Goal: Task Accomplishment & Management: Use online tool/utility

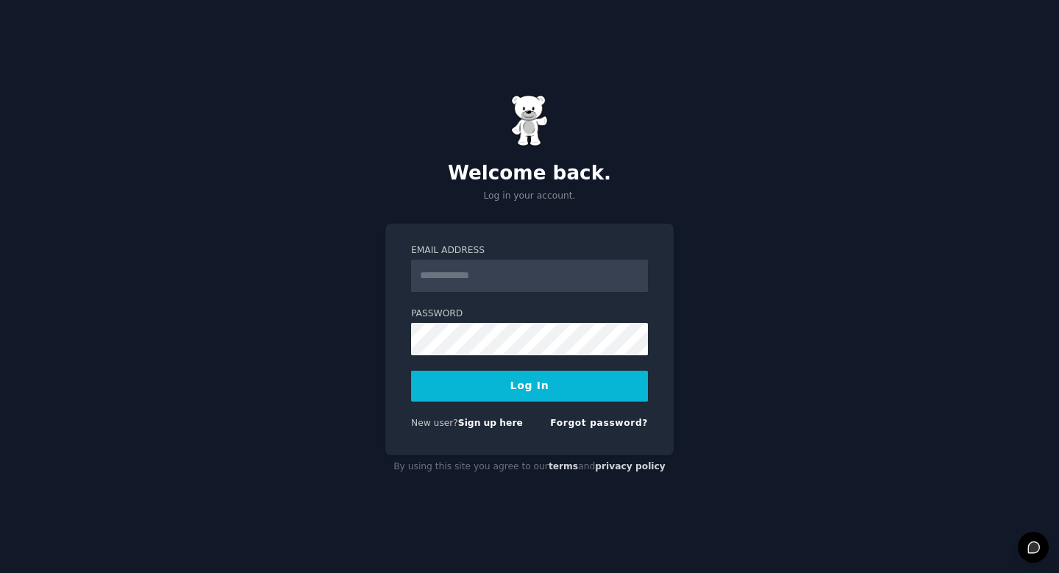
type input "**********"
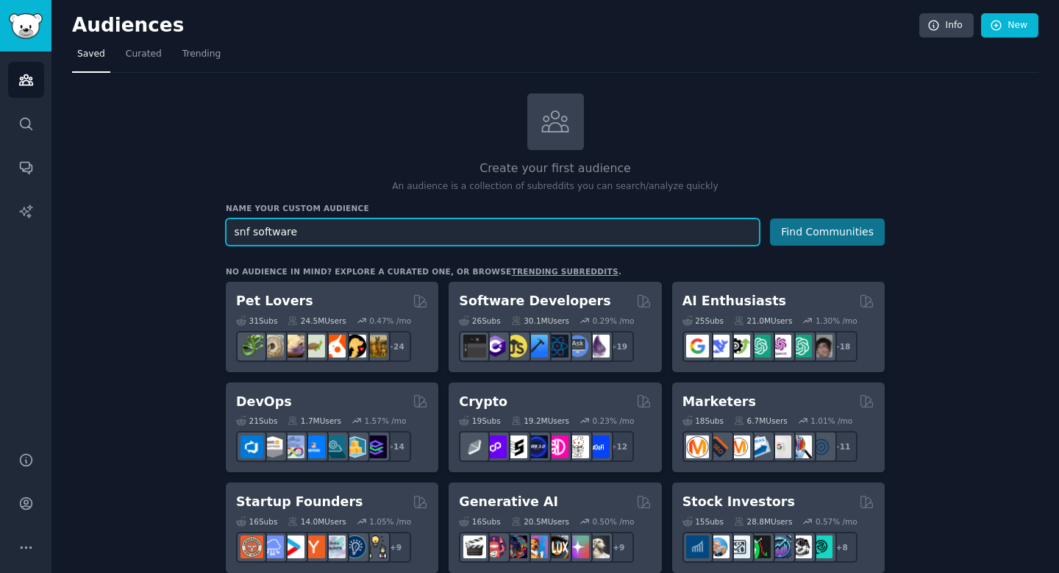
type input "snf software"
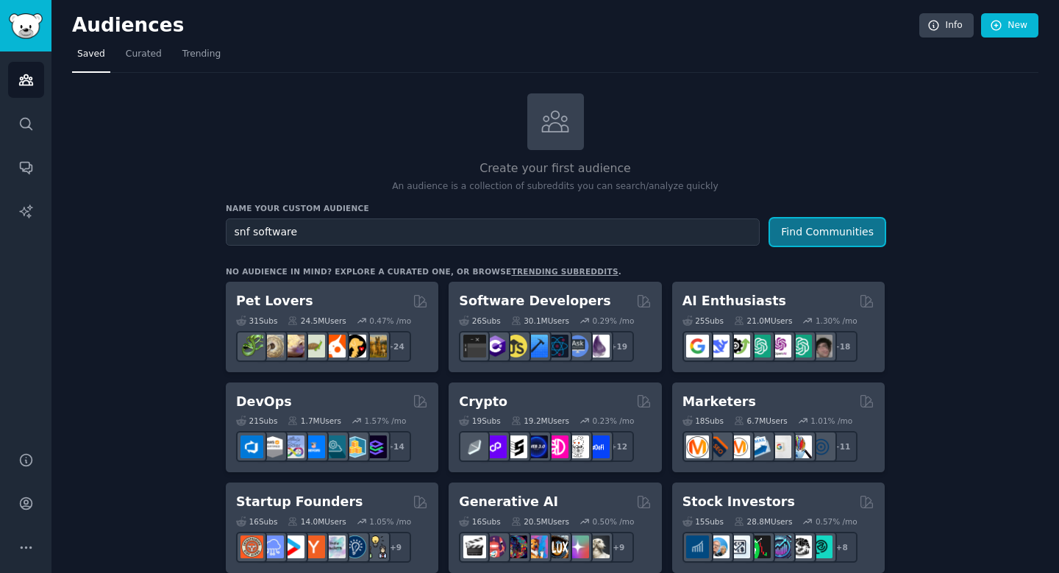
click at [804, 232] on button "Find Communities" at bounding box center [827, 231] width 115 height 27
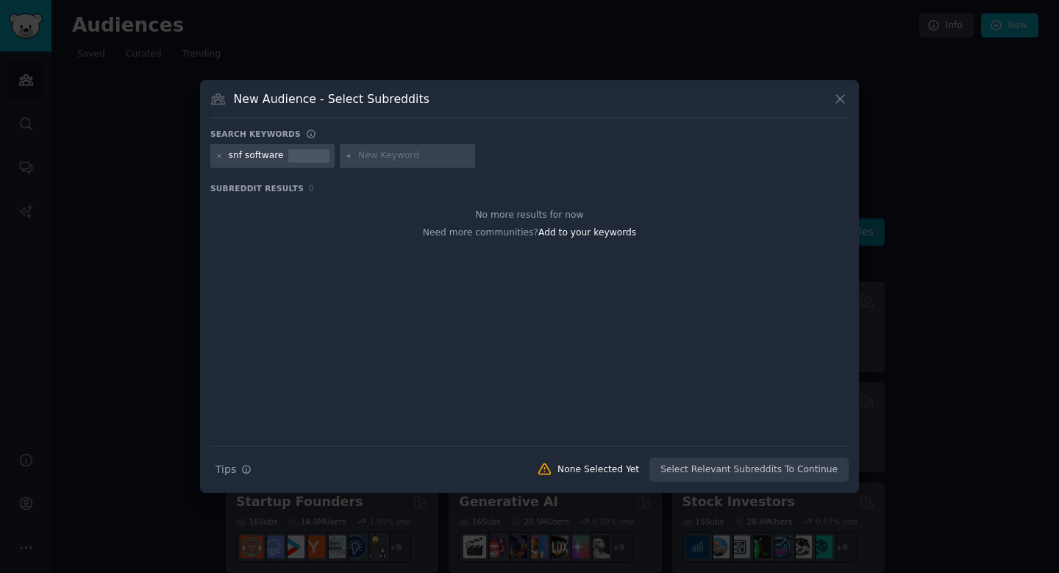
click at [304, 157] on div at bounding box center [308, 155] width 41 height 13
click at [373, 158] on input "text" at bounding box center [414, 155] width 112 height 13
type input "snf"
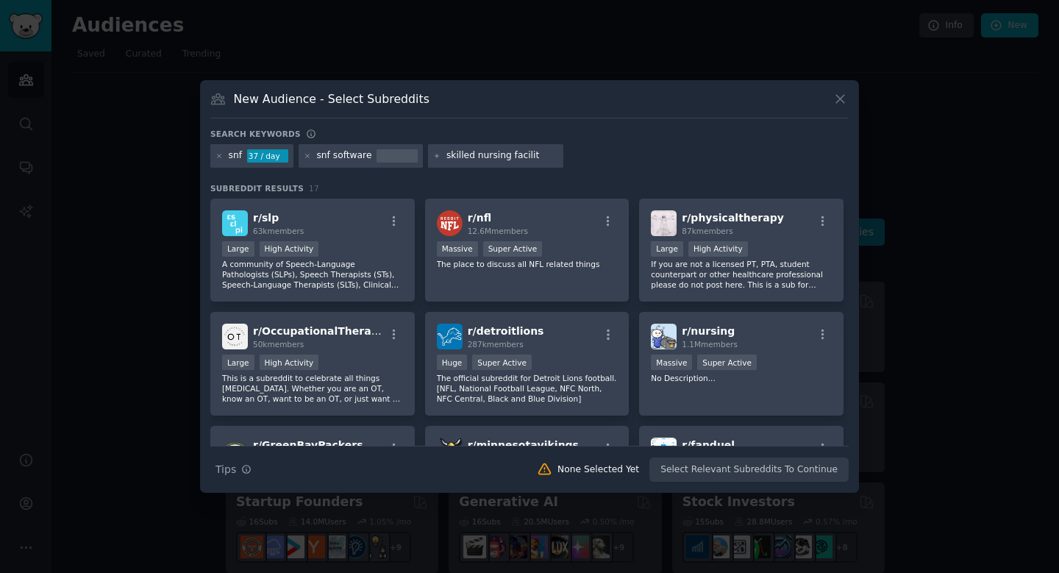
type input "skilled nursing facility"
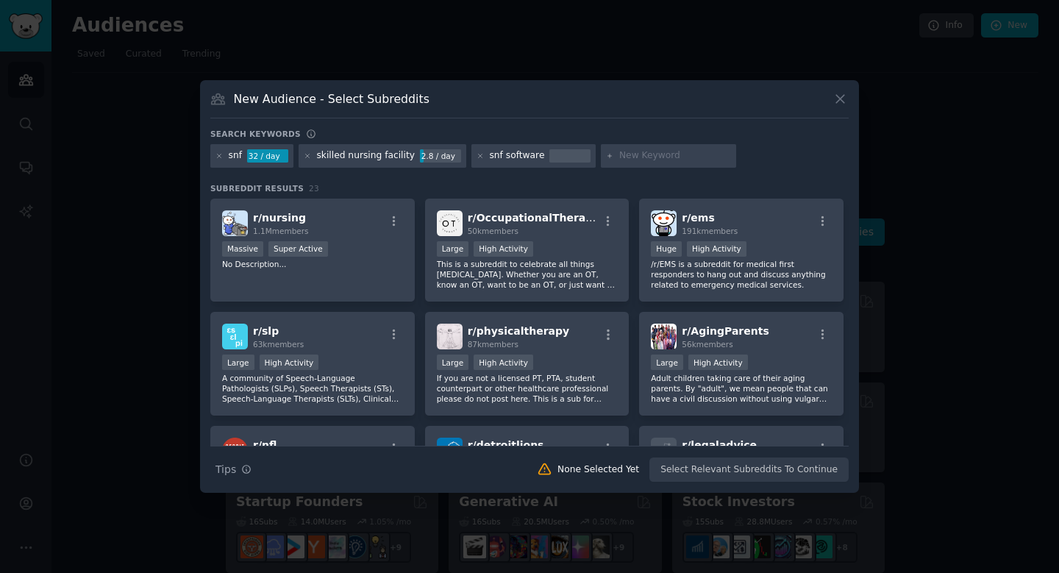
click at [655, 111] on div "New Audience - Select Subreddits" at bounding box center [529, 104] width 639 height 28
click at [352, 285] on div "r/ nursing 1.1M members Massive Super Active No Description..." at bounding box center [312, 251] width 205 height 104
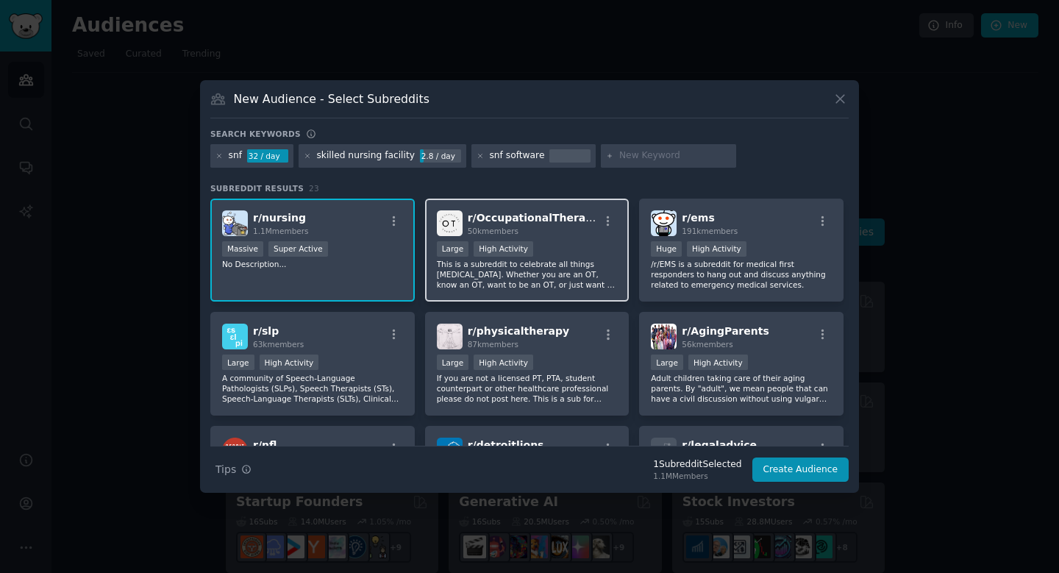
click at [506, 267] on p "This is a subreddit to celebrate all things [MEDICAL_DATA]. Whether you are an …" at bounding box center [527, 274] width 181 height 31
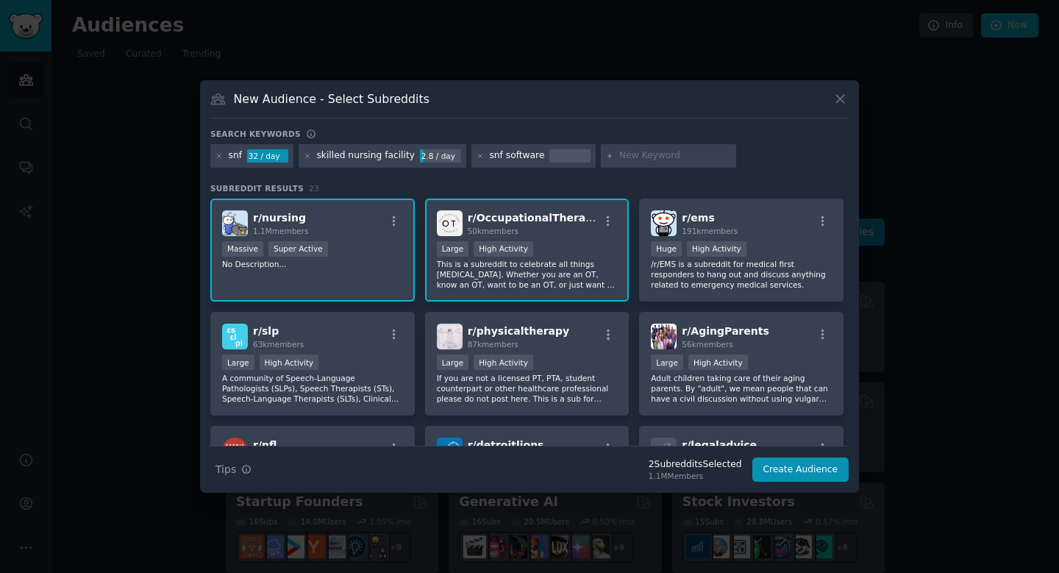
click at [351, 276] on div "r/ nursing 1.1M members Massive Super Active No Description..." at bounding box center [312, 251] width 205 height 104
click at [521, 278] on p "This is a subreddit to celebrate all things [MEDICAL_DATA]. Whether you are an …" at bounding box center [527, 274] width 181 height 31
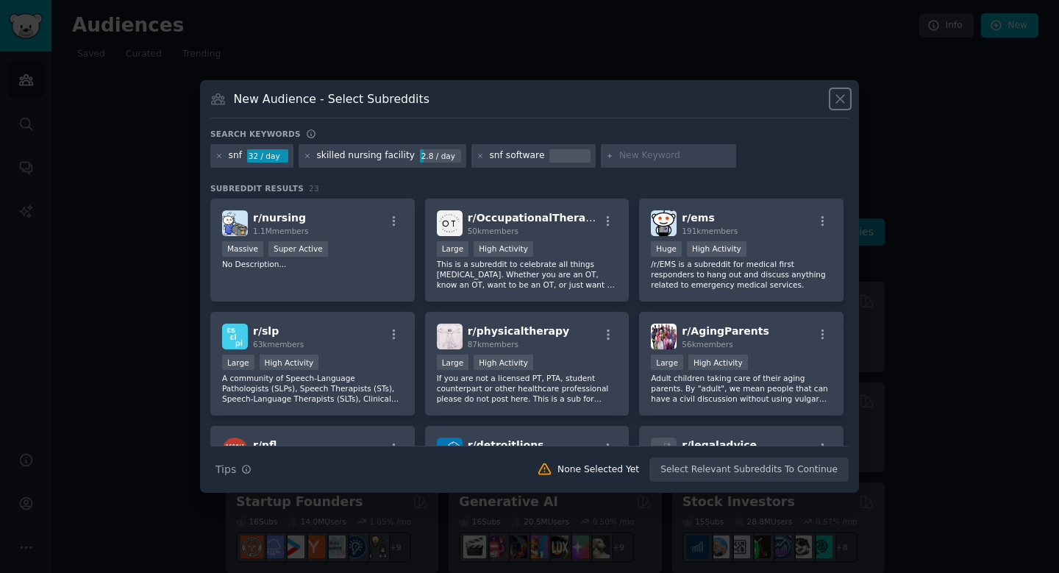
click at [836, 99] on icon at bounding box center [840, 98] width 15 height 15
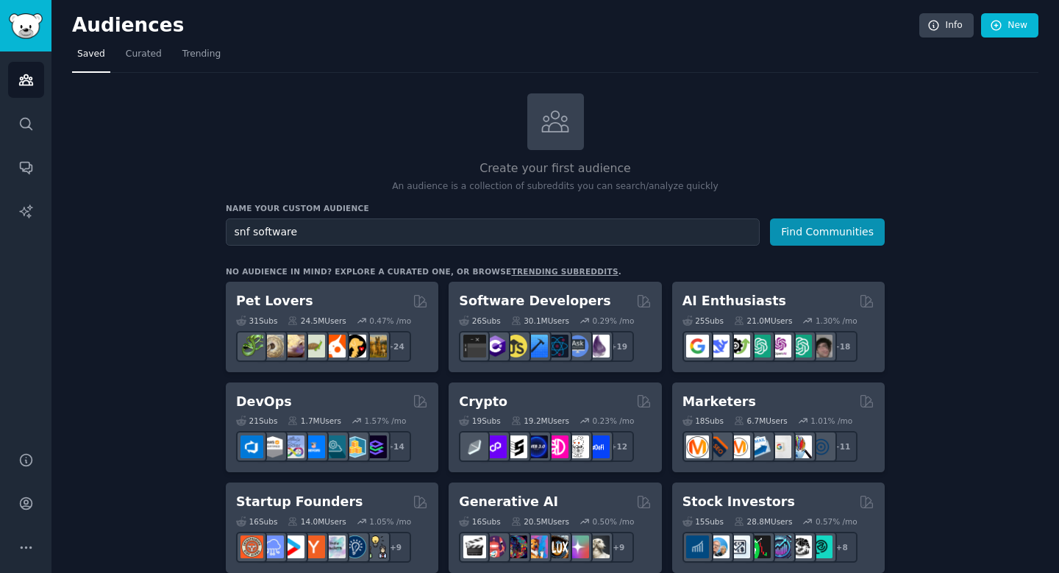
click at [21, 499] on icon "Sidebar" at bounding box center [26, 504] width 12 height 12
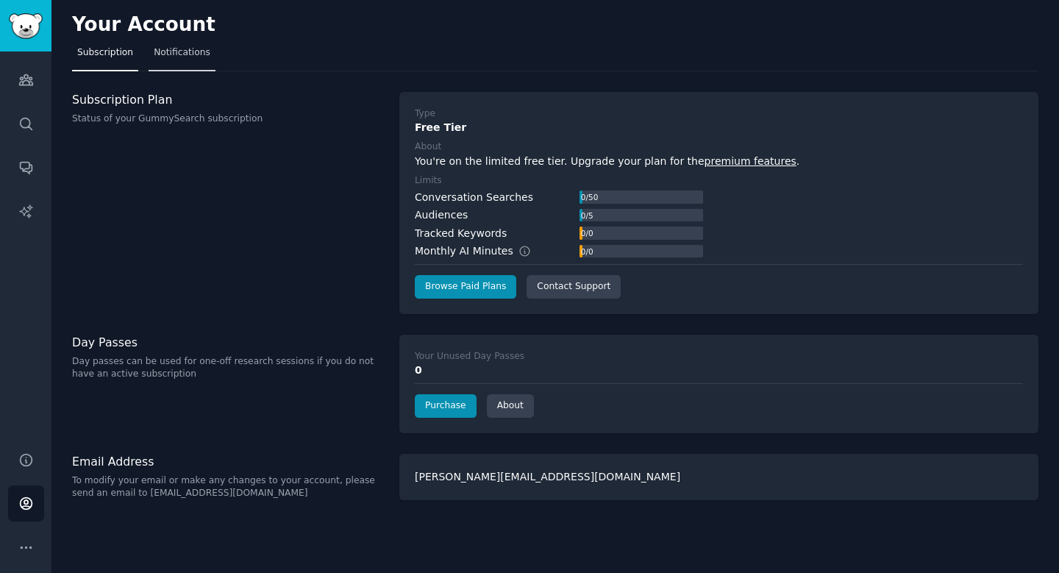
click at [184, 62] on link "Notifications" at bounding box center [182, 56] width 67 height 30
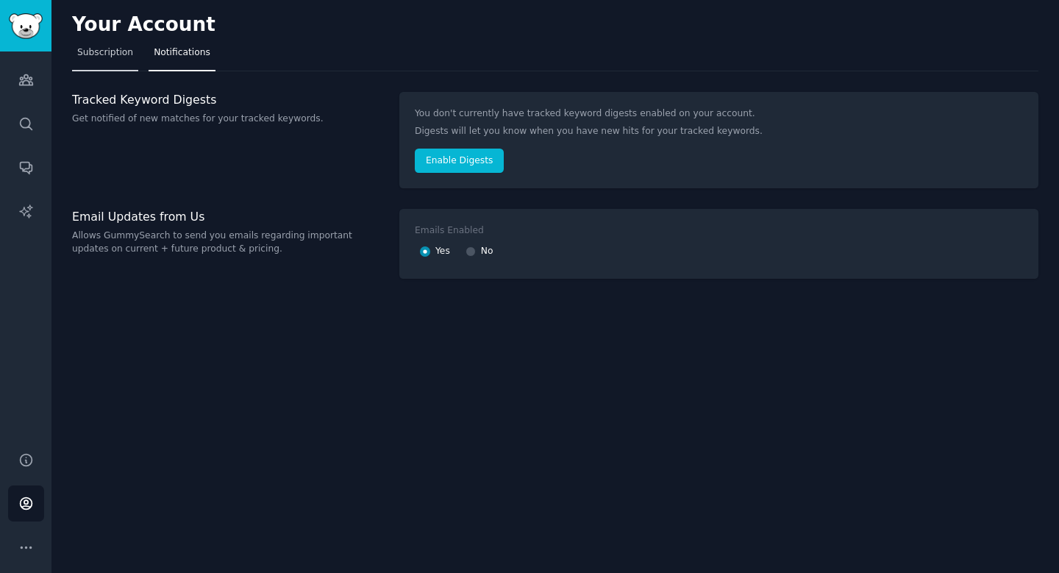
click at [95, 58] on span "Subscription" at bounding box center [105, 52] width 56 height 13
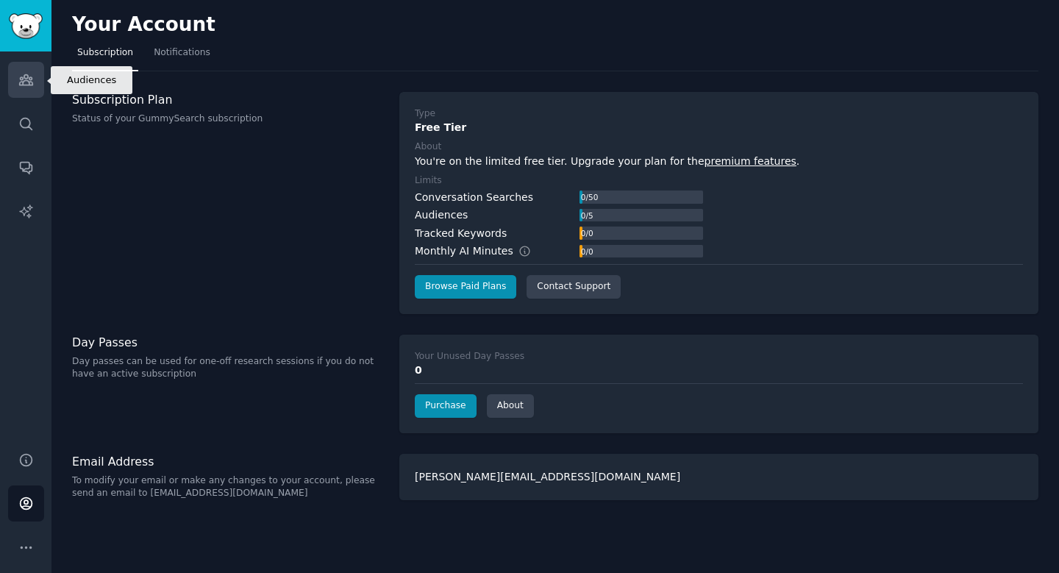
click at [14, 79] on link "Audiences" at bounding box center [26, 80] width 36 height 36
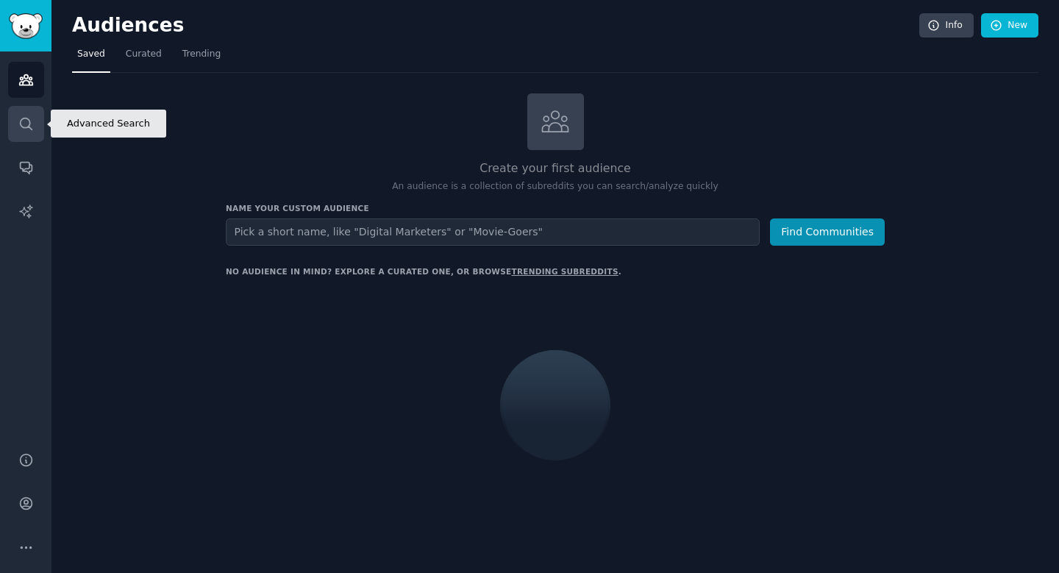
click at [15, 132] on link "Search" at bounding box center [26, 124] width 36 height 36
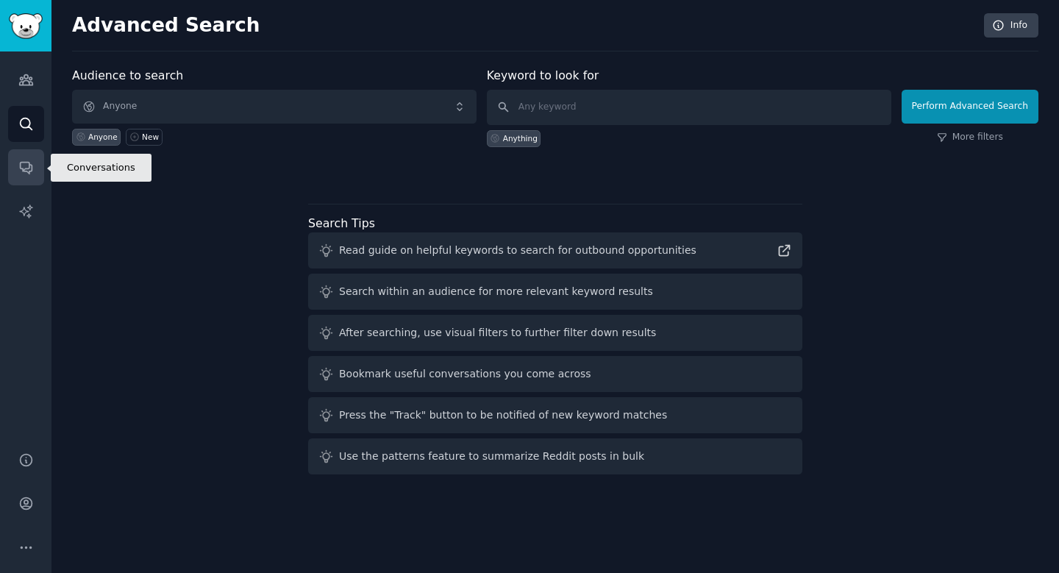
click at [17, 171] on link "Conversations" at bounding box center [26, 167] width 36 height 36
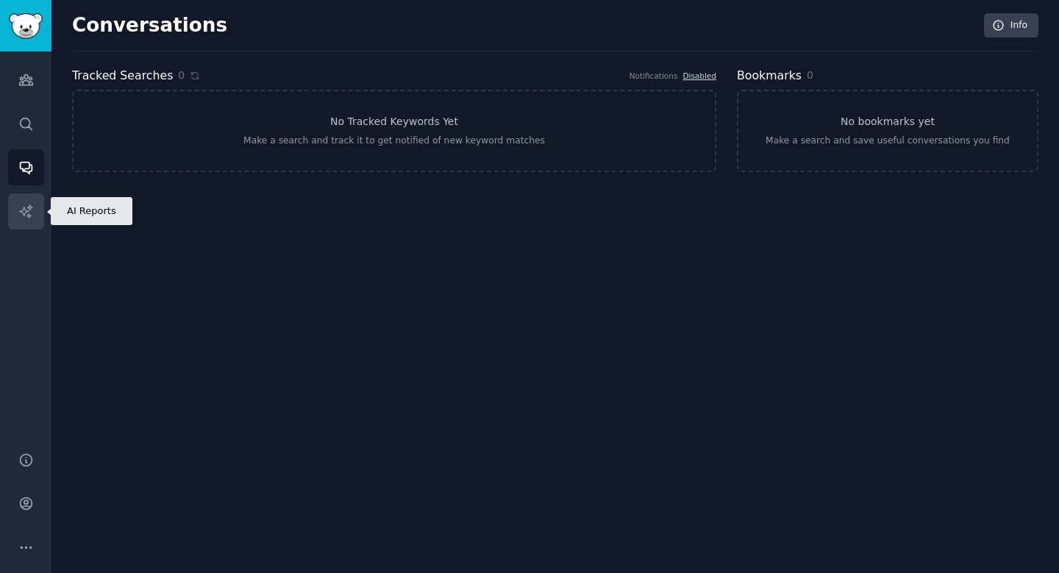
click at [22, 215] on icon "Sidebar" at bounding box center [25, 211] width 15 height 15
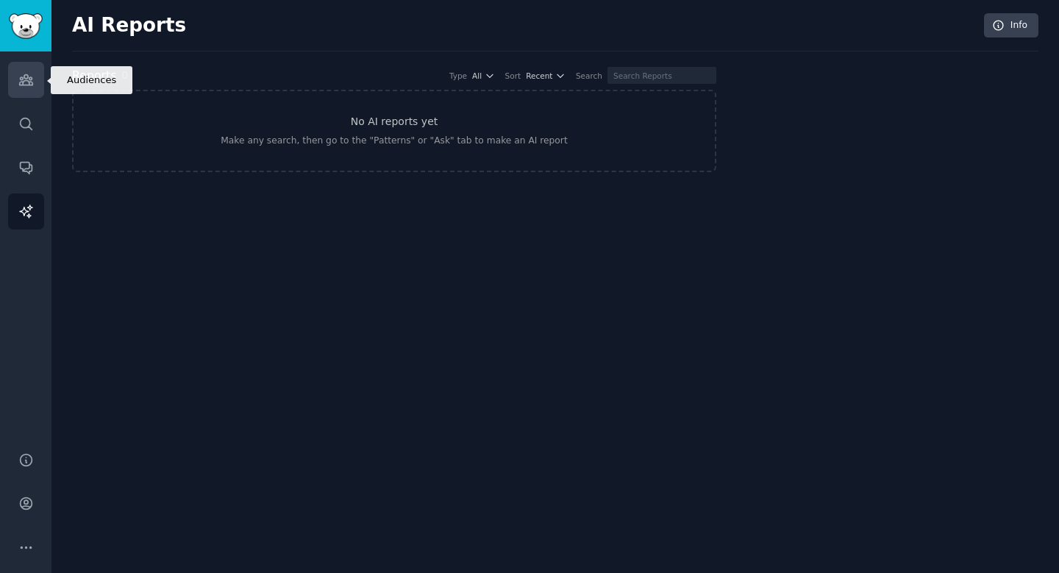
click at [35, 79] on link "Audiences" at bounding box center [26, 80] width 36 height 36
